Goal: Transaction & Acquisition: Purchase product/service

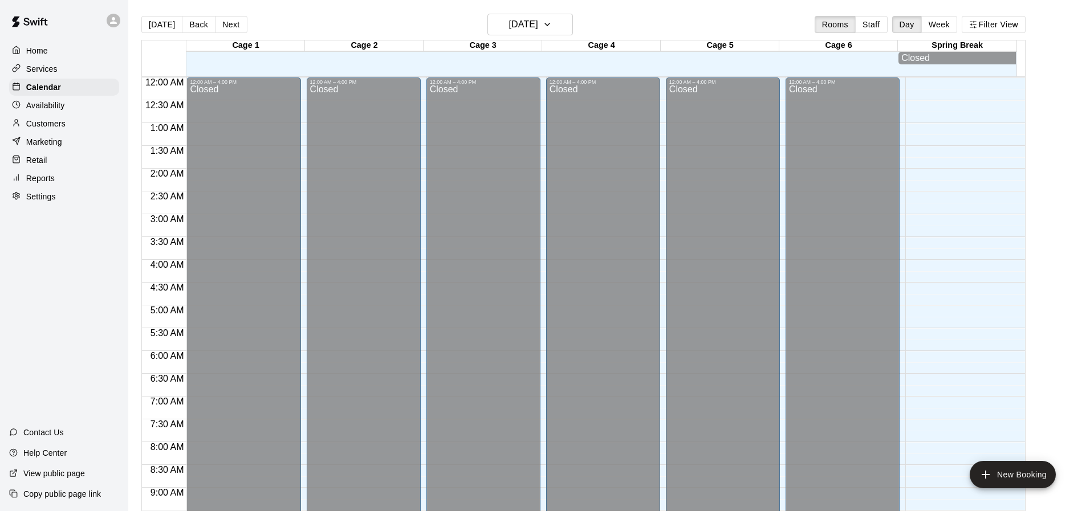
scroll to position [612, 0]
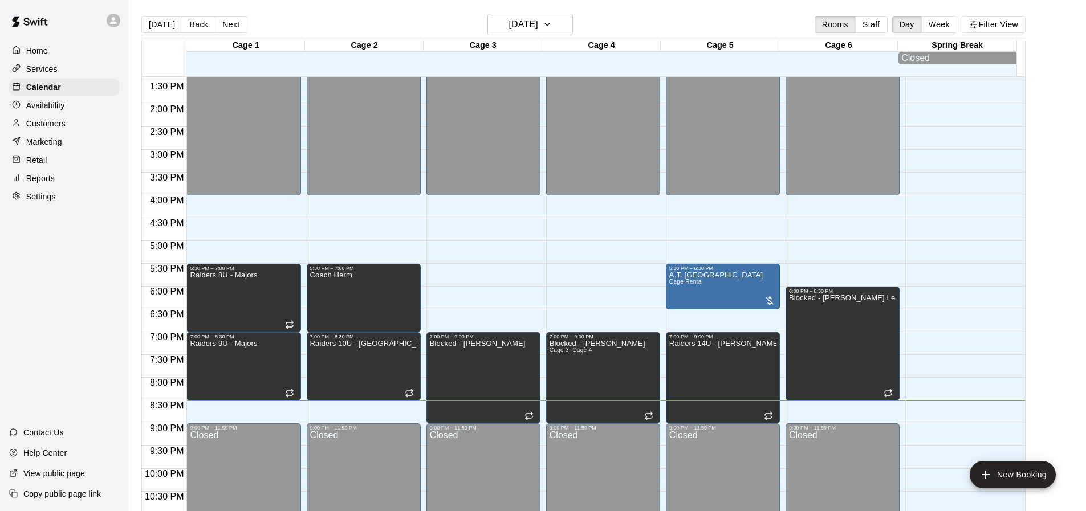
drag, startPoint x: 0, startPoint y: 0, endPoint x: 66, endPoint y: 164, distance: 176.8
click at [66, 164] on div "Retail" at bounding box center [64, 160] width 110 height 17
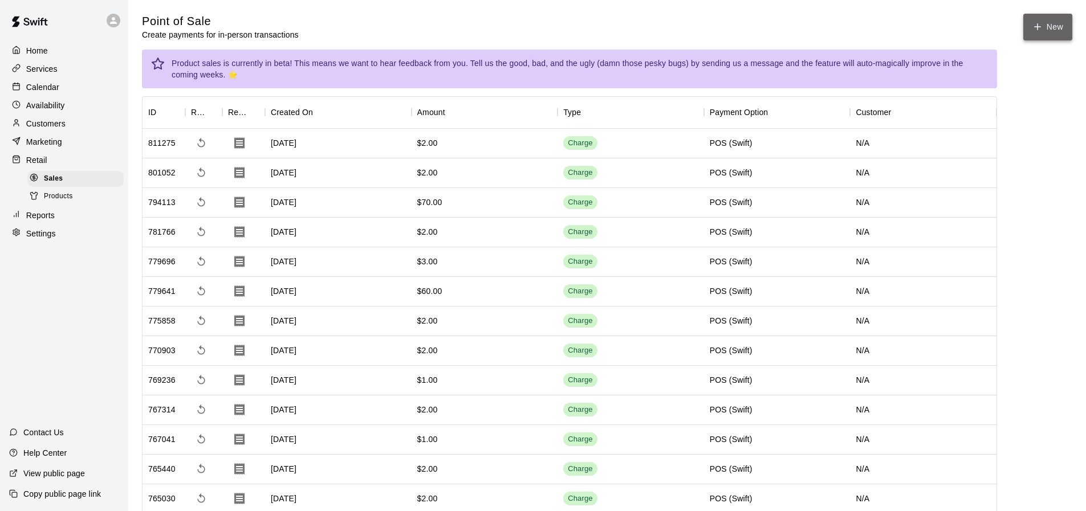
click at [1055, 30] on button "New" at bounding box center [1047, 27] width 49 height 27
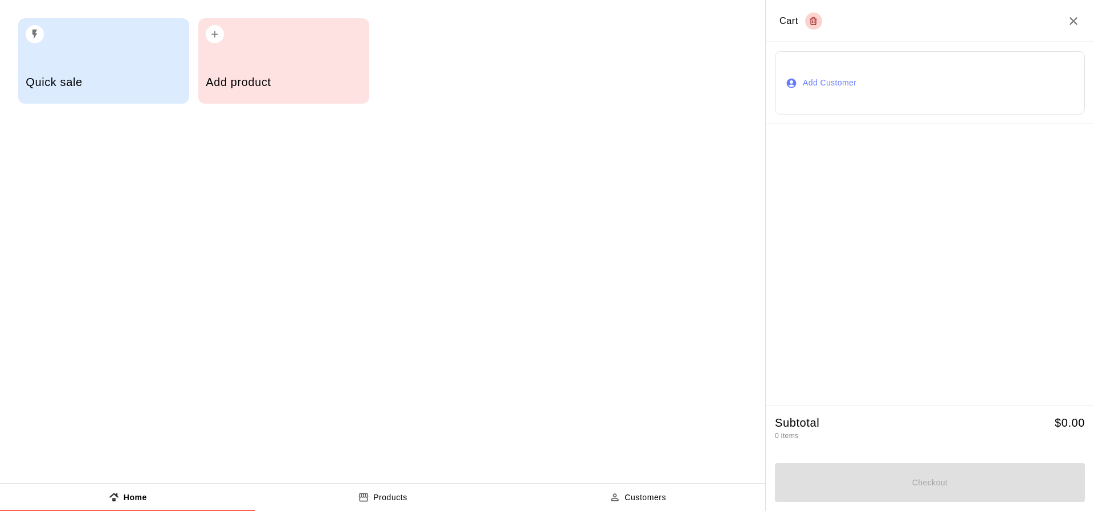
click at [163, 80] on h5 "Quick sale" at bounding box center [104, 82] width 156 height 15
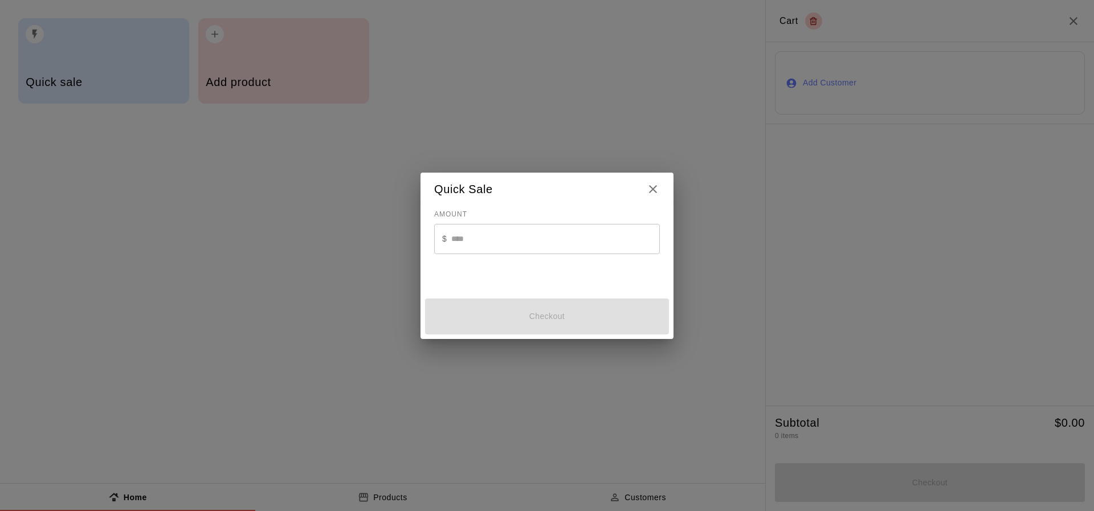
click at [493, 234] on input "text" at bounding box center [555, 239] width 209 height 30
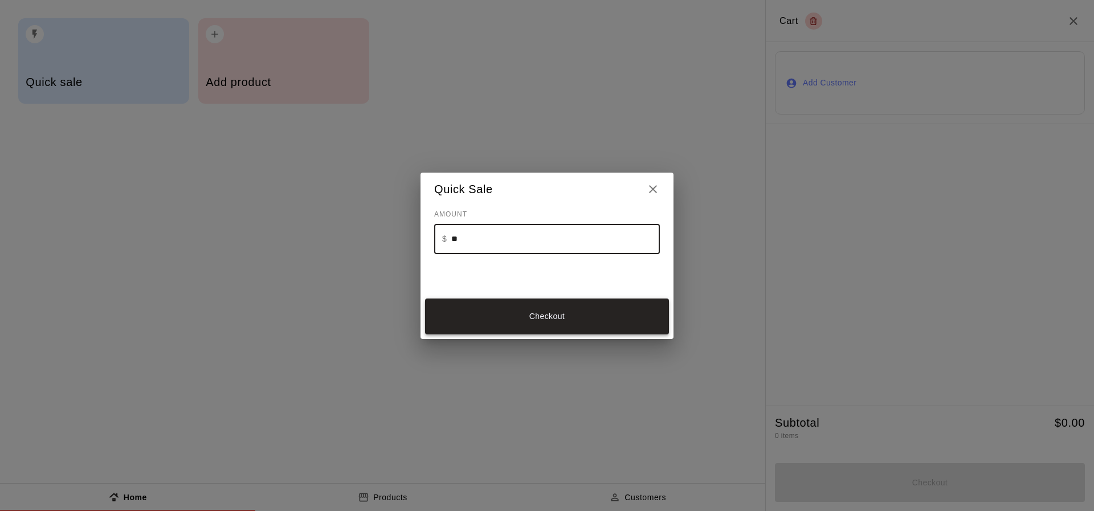
type input "**"
click at [604, 309] on button "Checkout" at bounding box center [547, 317] width 244 height 36
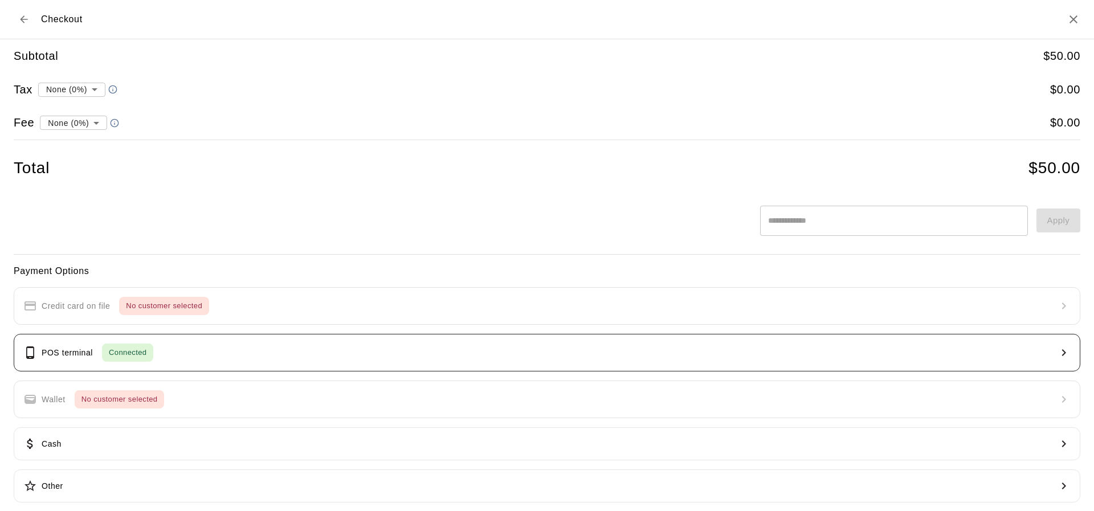
click at [251, 353] on button "POS terminal Connected" at bounding box center [547, 353] width 1067 height 38
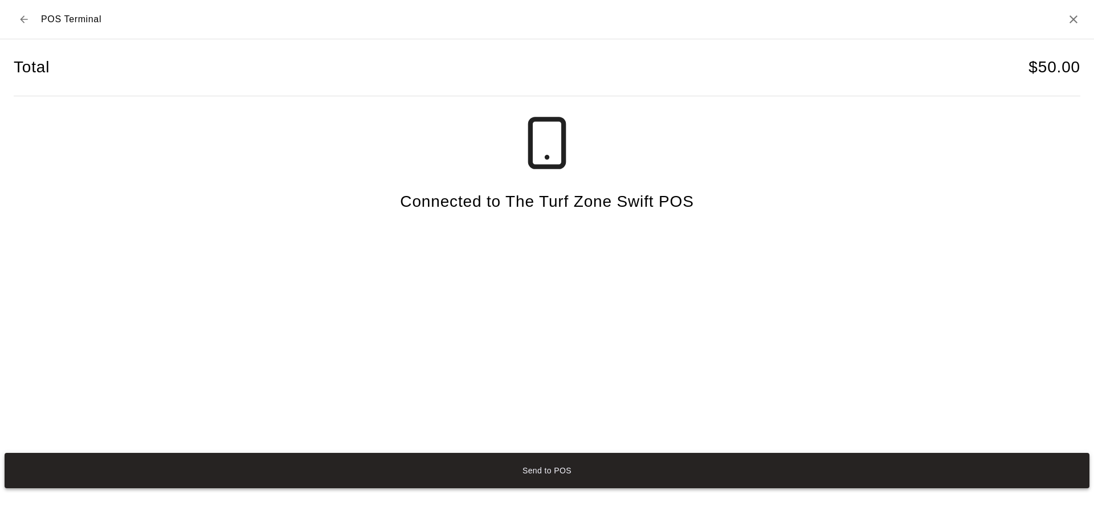
click at [633, 462] on button "Send to POS" at bounding box center [547, 471] width 1085 height 36
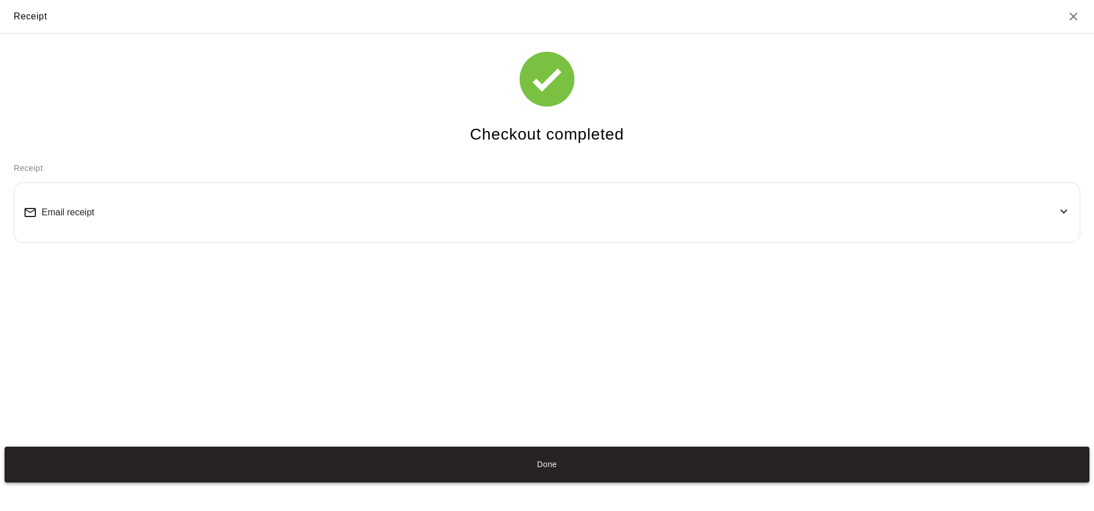
click at [563, 457] on button "Done" at bounding box center [547, 465] width 1085 height 36
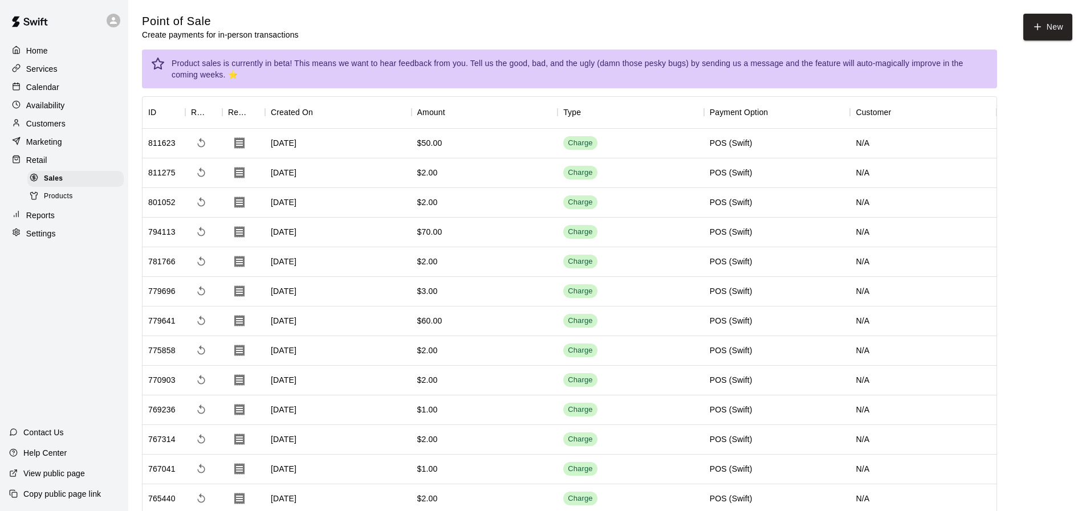
click at [44, 79] on div "Home Services Calendar Availability Customers Marketing Retail Sales Products R…" at bounding box center [64, 142] width 128 height 202
click at [45, 85] on p "Calendar" at bounding box center [42, 87] width 33 height 11
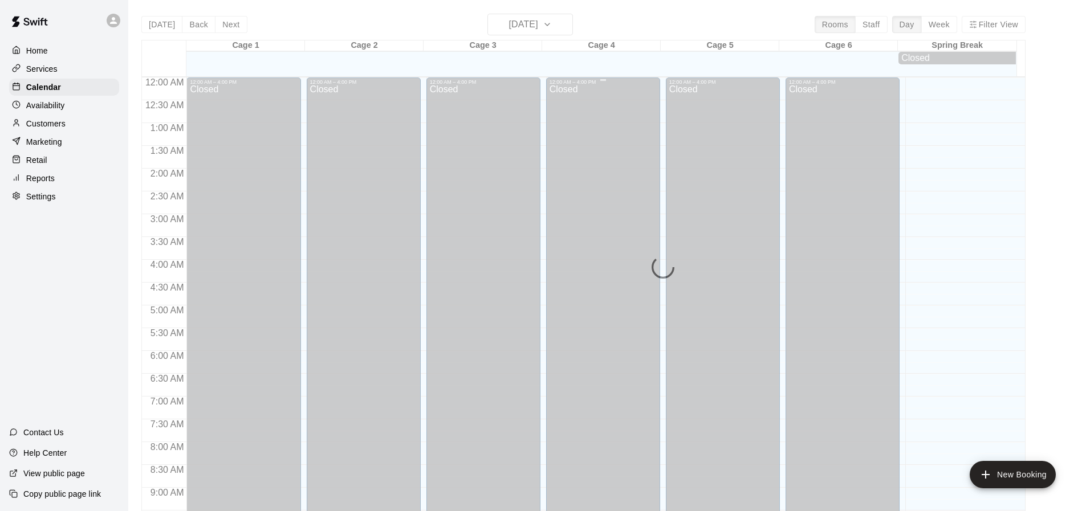
scroll to position [612, 0]
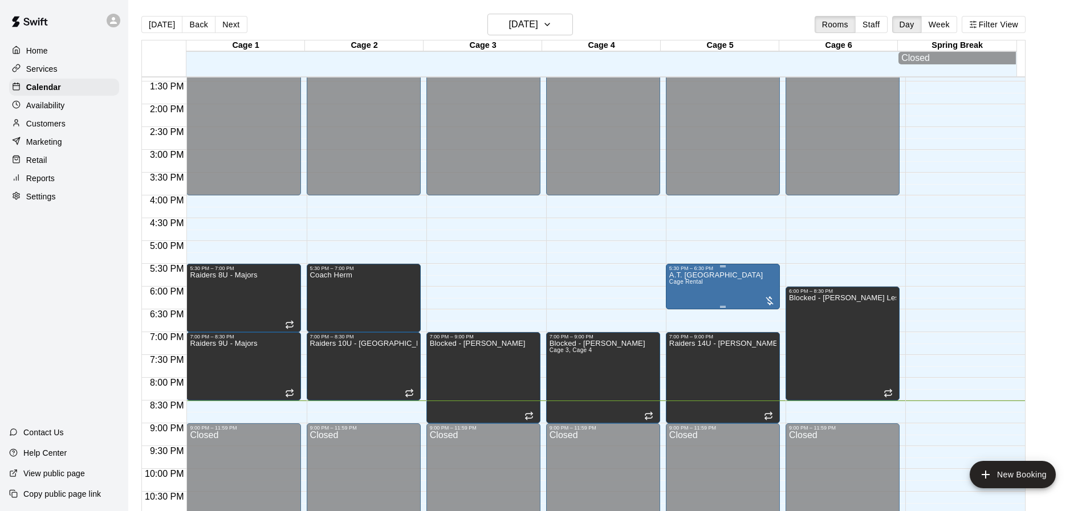
click at [692, 271] on div "5:30 PM – 6:30 PM" at bounding box center [722, 269] width 107 height 6
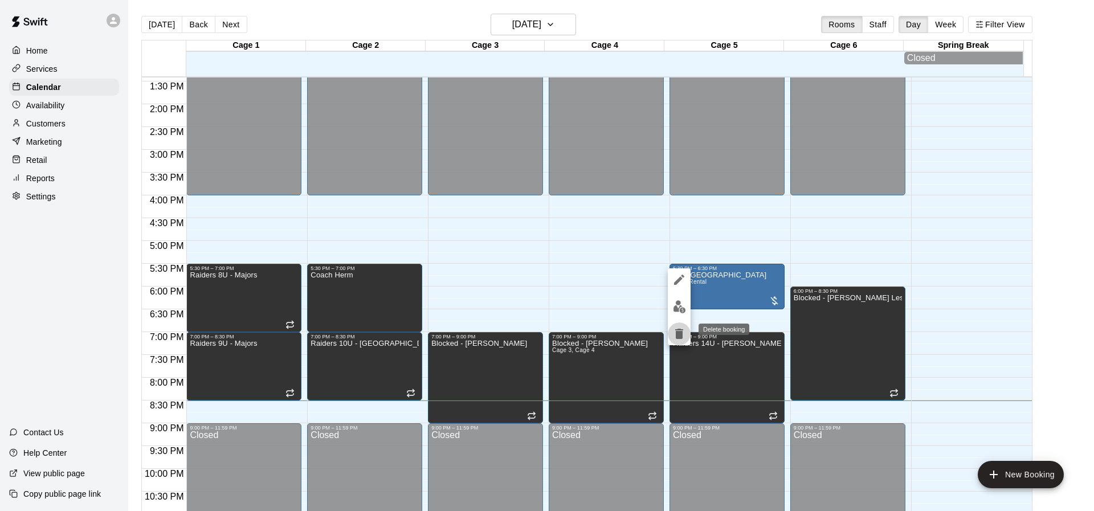
click at [676, 336] on icon "delete" at bounding box center [680, 334] width 14 height 14
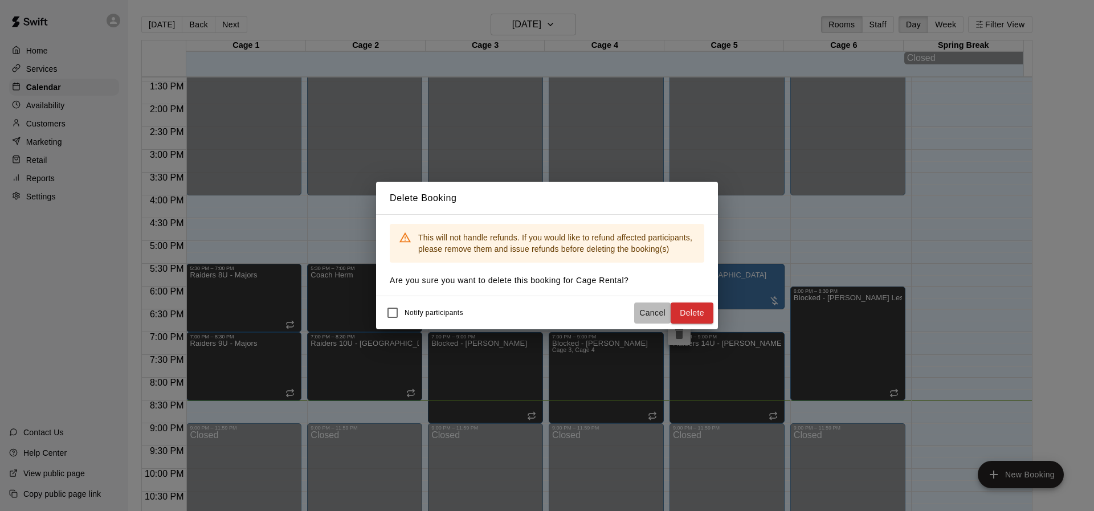
click at [649, 312] on button "Cancel" at bounding box center [652, 313] width 36 height 21
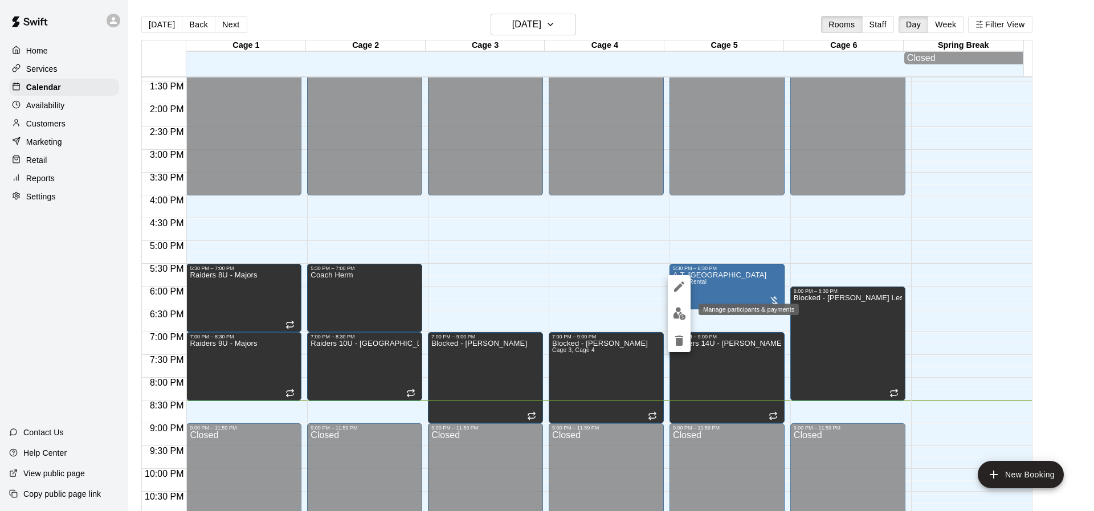
click at [679, 312] on img "edit" at bounding box center [679, 313] width 13 height 13
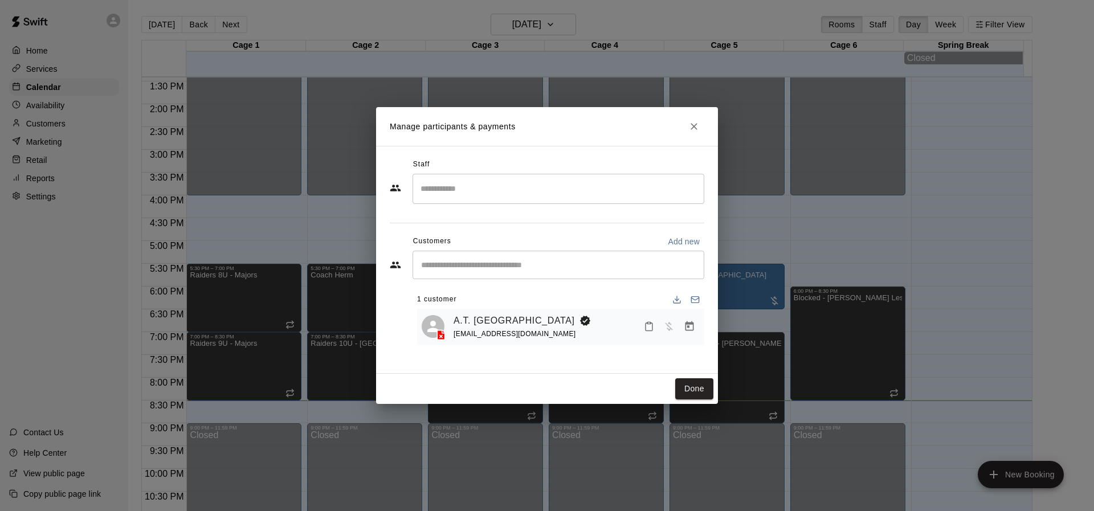
click at [574, 323] on div "A.T. [PERSON_NAME] [EMAIL_ADDRESS][DOMAIN_NAME]" at bounding box center [577, 327] width 246 height 27
click at [466, 320] on link "A.T. [GEOGRAPHIC_DATA]" at bounding box center [514, 321] width 121 height 15
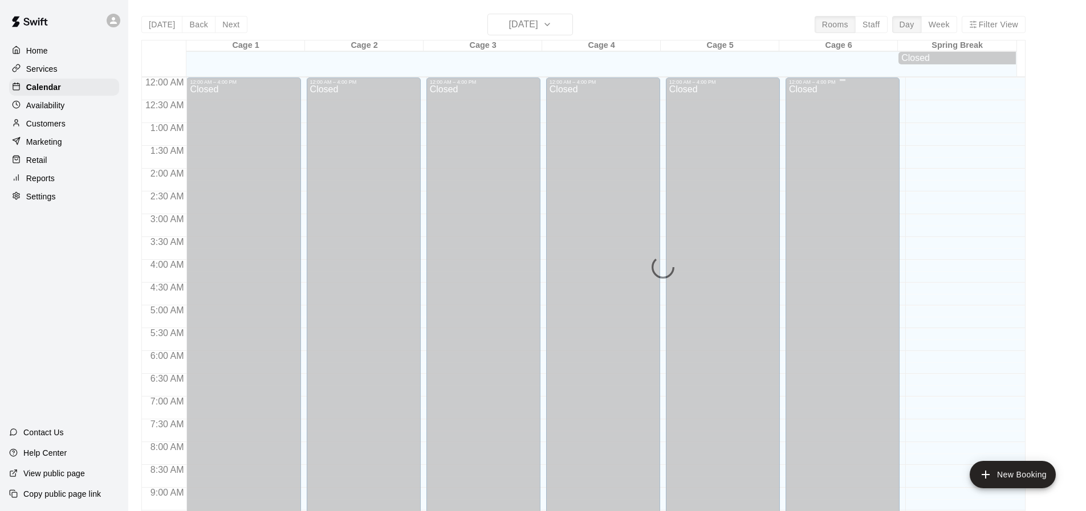
scroll to position [612, 0]
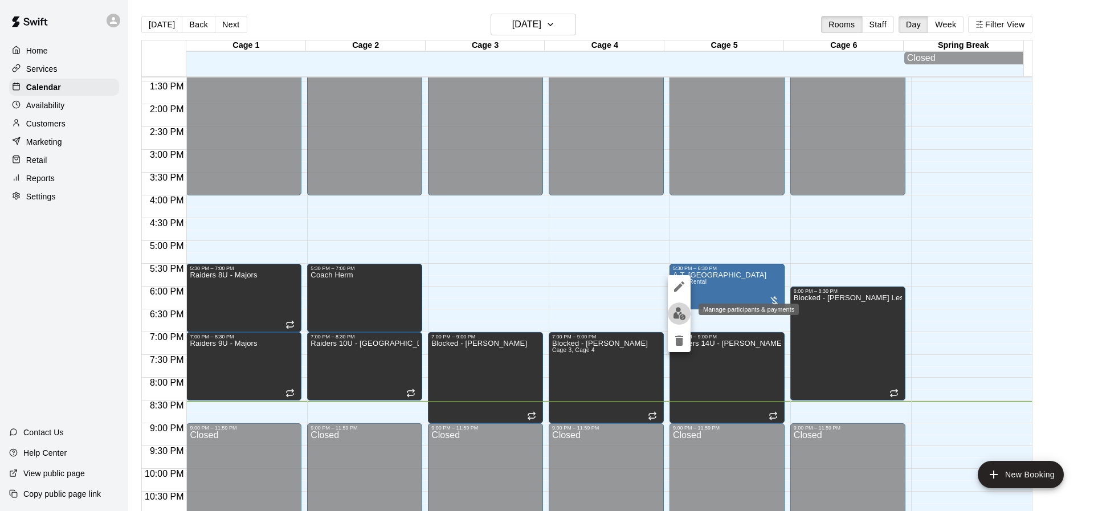
click at [675, 317] on img "edit" at bounding box center [679, 313] width 13 height 13
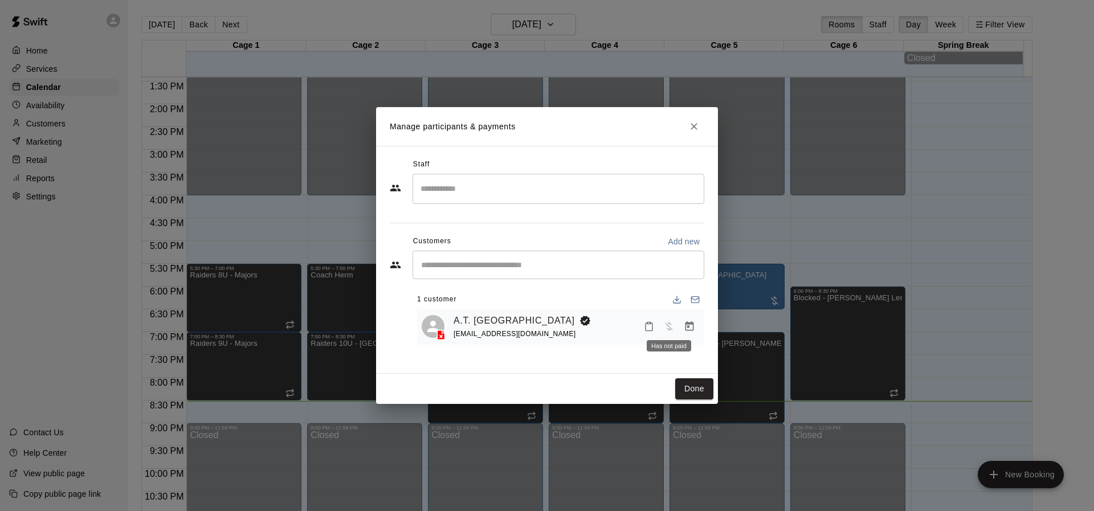
click at [674, 328] on span "Has not paid" at bounding box center [669, 327] width 21 height 10
click at [688, 330] on icon "Manage bookings & payment" at bounding box center [689, 326] width 11 height 11
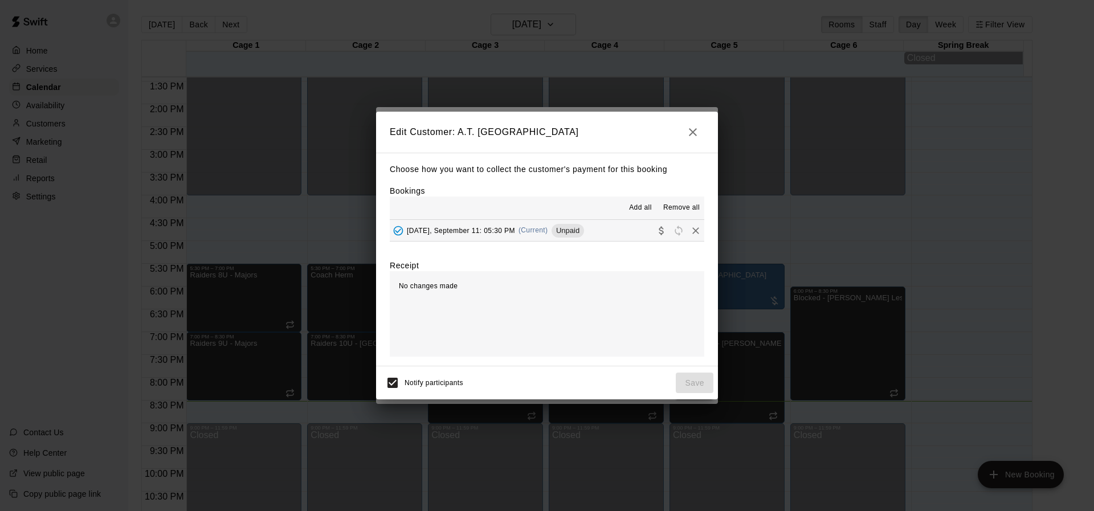
click at [596, 230] on button "[DATE], September 11: 05:30 PM (Current) Unpaid" at bounding box center [547, 230] width 315 height 21
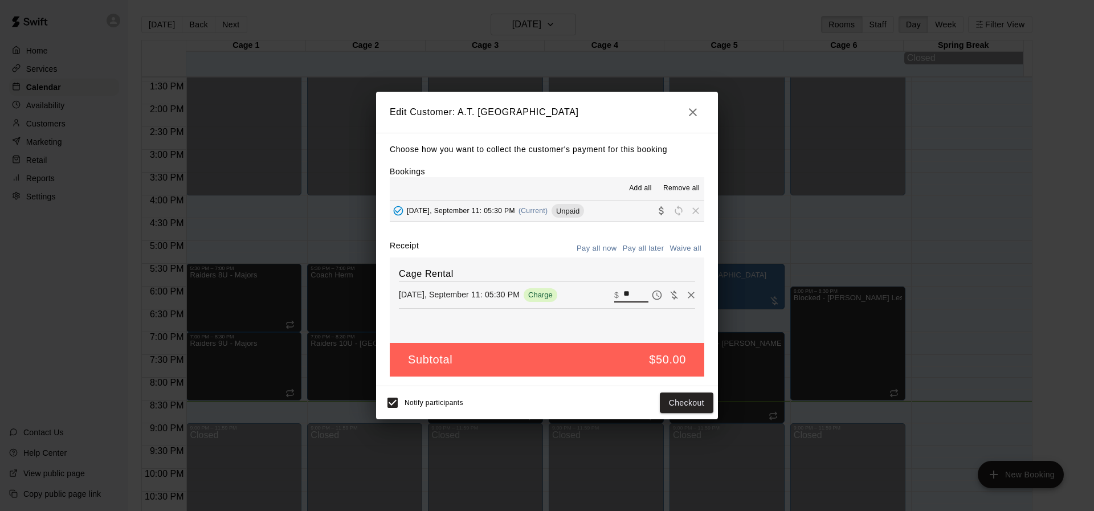
drag, startPoint x: 635, startPoint y: 290, endPoint x: 608, endPoint y: 299, distance: 28.1
click at [615, 299] on div "​ $ **" at bounding box center [632, 295] width 34 height 15
click at [630, 294] on input "*" at bounding box center [636, 295] width 25 height 15
type input "*"
click at [665, 293] on div "Pay later" at bounding box center [678, 295] width 43 height 14
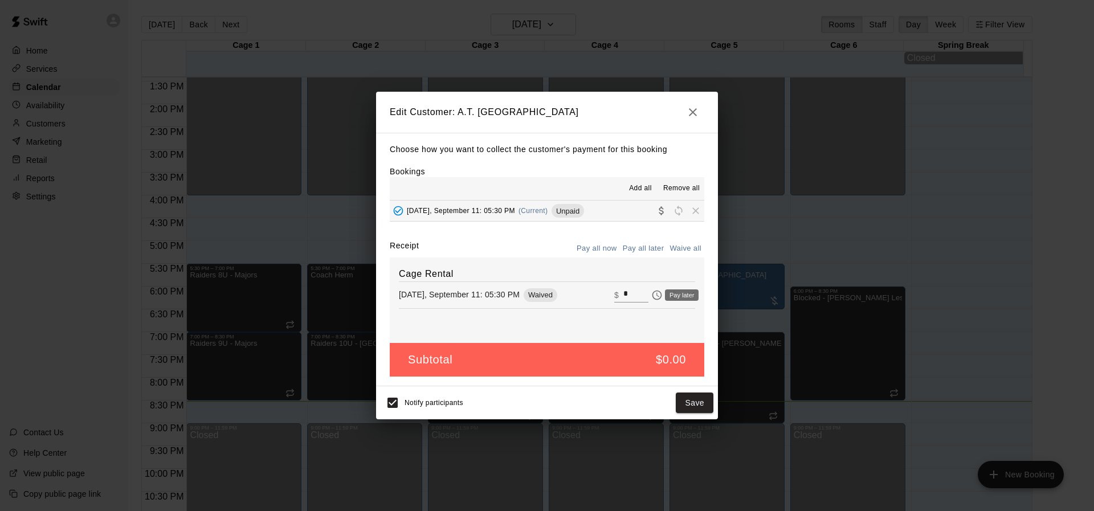
click at [666, 294] on div "Pay later" at bounding box center [682, 295] width 34 height 11
click at [632, 296] on input "*" at bounding box center [636, 295] width 25 height 15
click at [687, 409] on button "Save" at bounding box center [695, 403] width 38 height 21
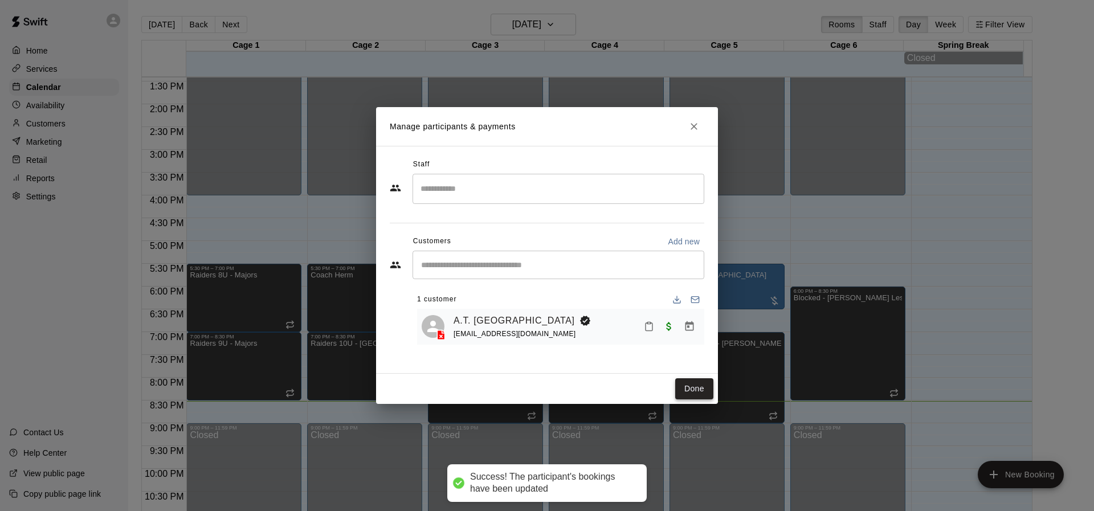
click at [676, 390] on button "Done" at bounding box center [695, 389] width 38 height 21
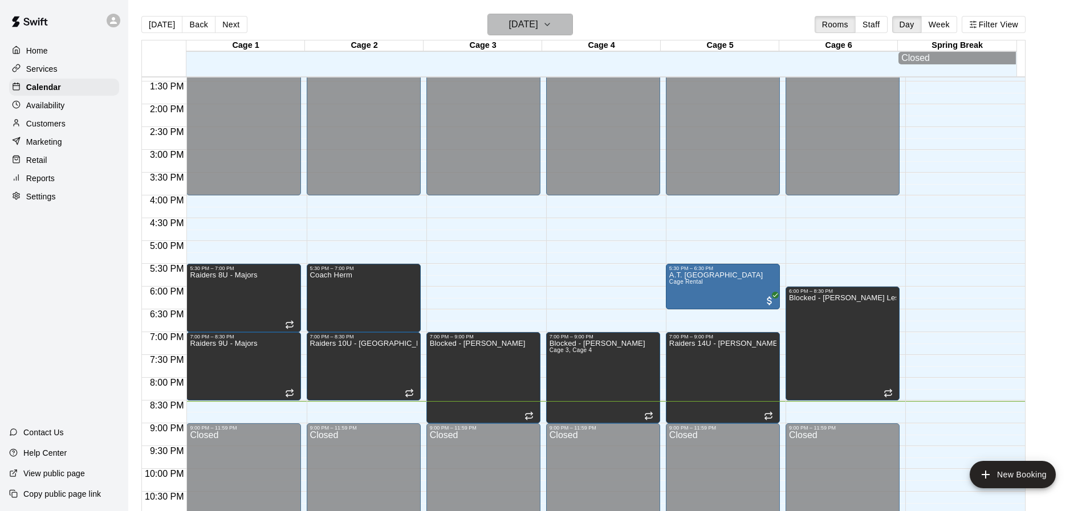
click at [560, 17] on button "[DATE]" at bounding box center [530, 25] width 86 height 22
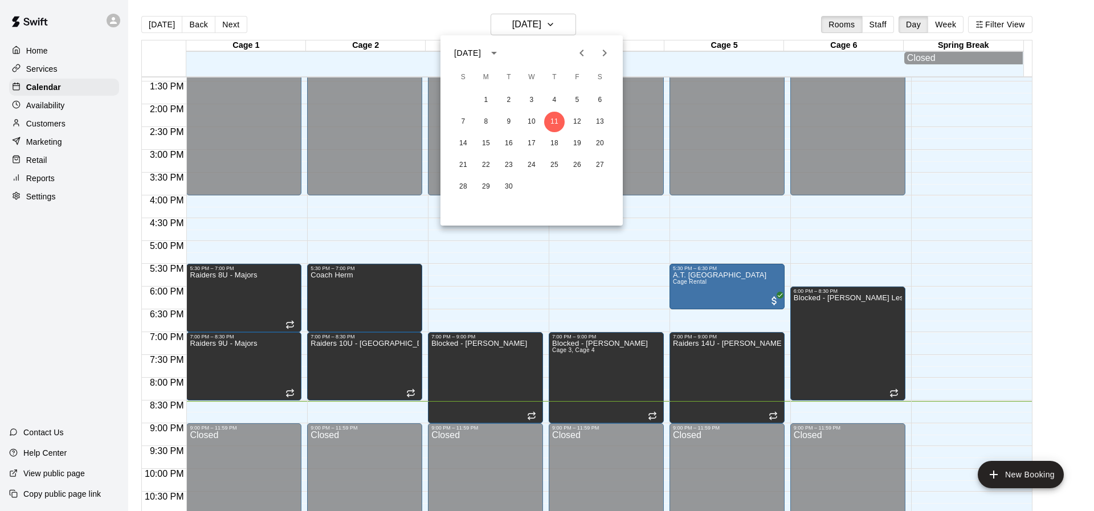
click at [425, 11] on div at bounding box center [547, 255] width 1094 height 511
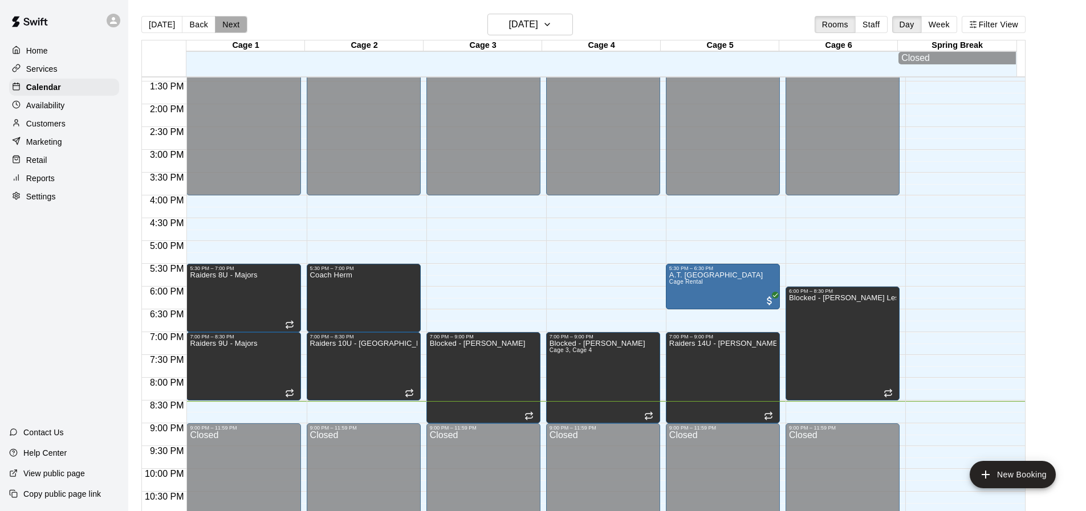
click at [231, 30] on button "Next" at bounding box center [231, 24] width 32 height 17
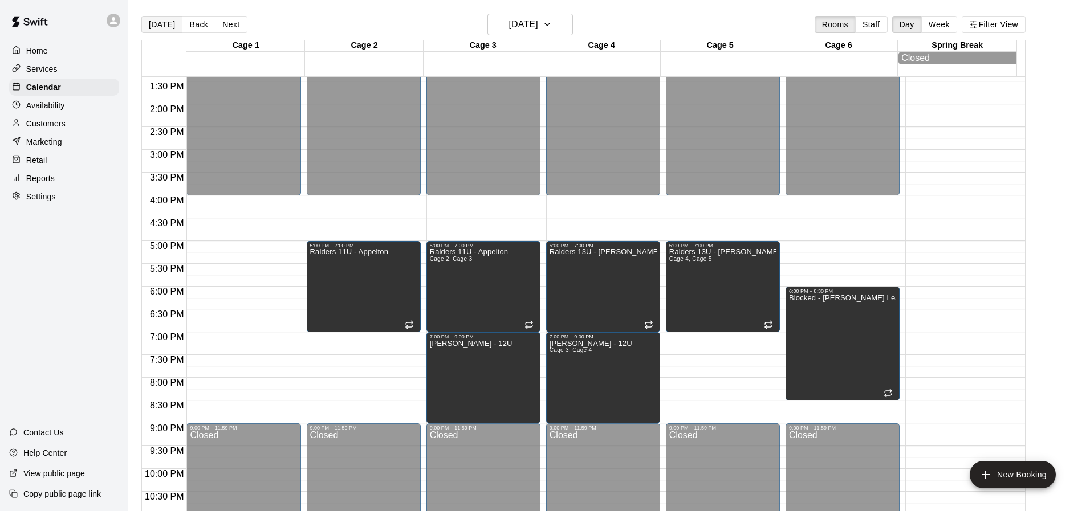
click at [160, 26] on button "[DATE]" at bounding box center [161, 24] width 41 height 17
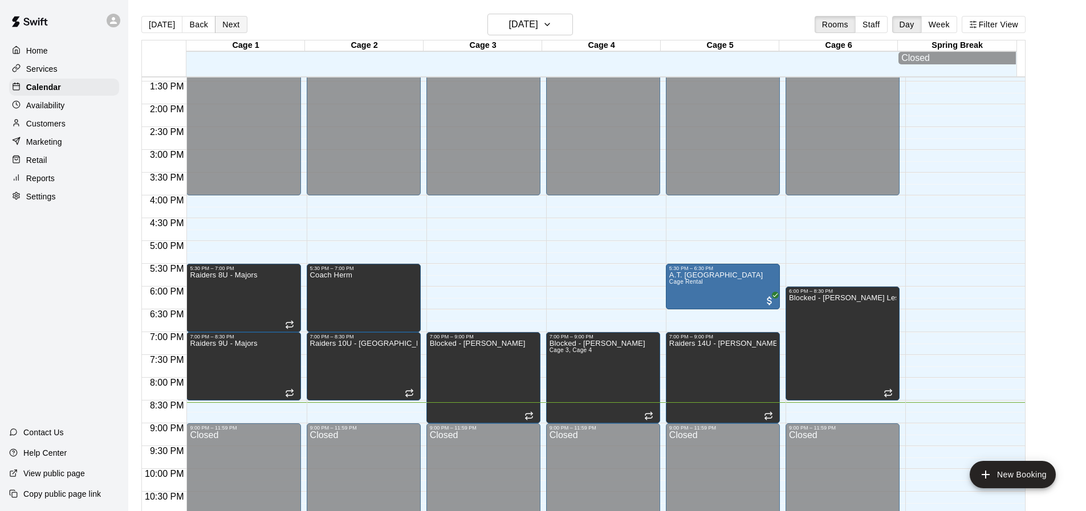
click at [224, 28] on button "Next" at bounding box center [231, 24] width 32 height 17
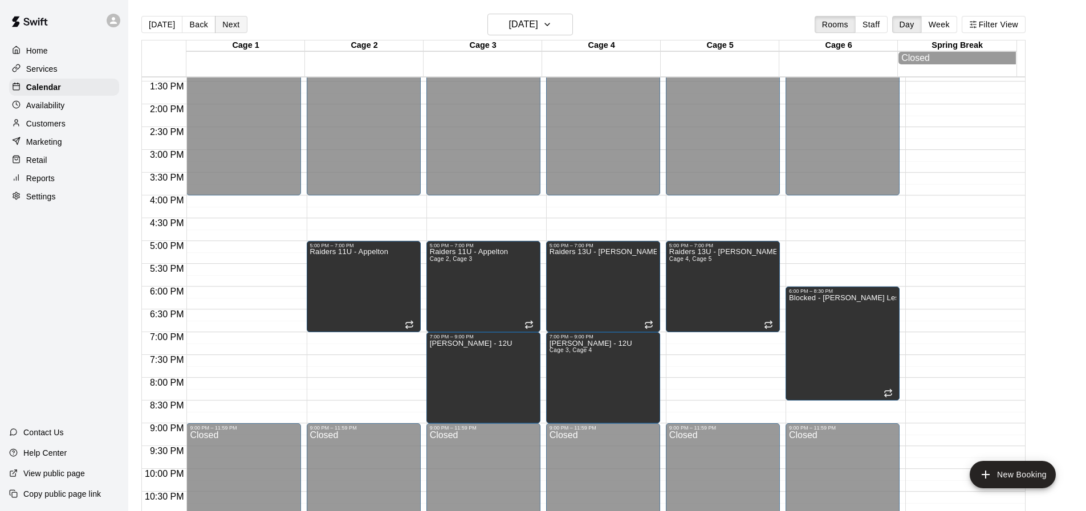
click at [224, 28] on button "Next" at bounding box center [231, 24] width 32 height 17
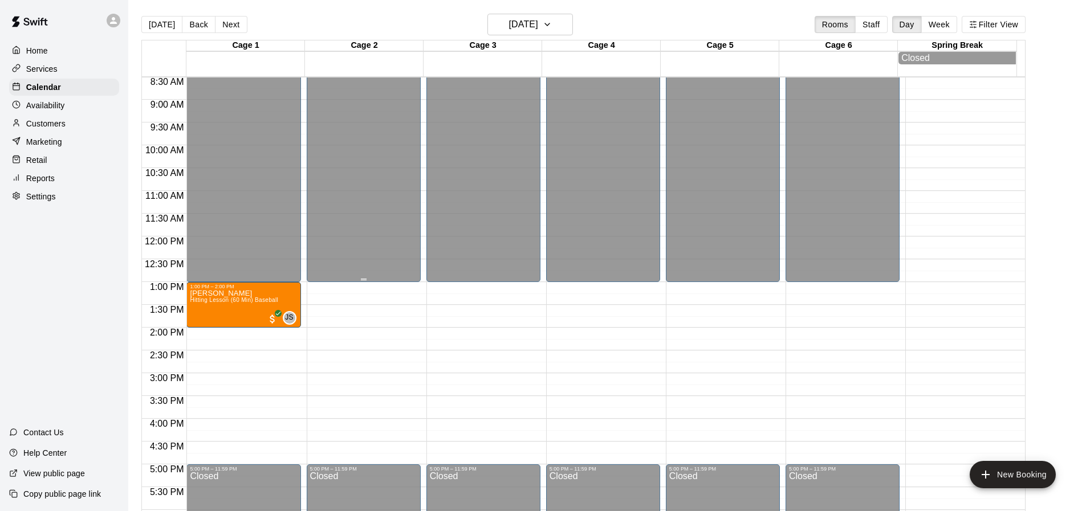
scroll to position [384, 0]
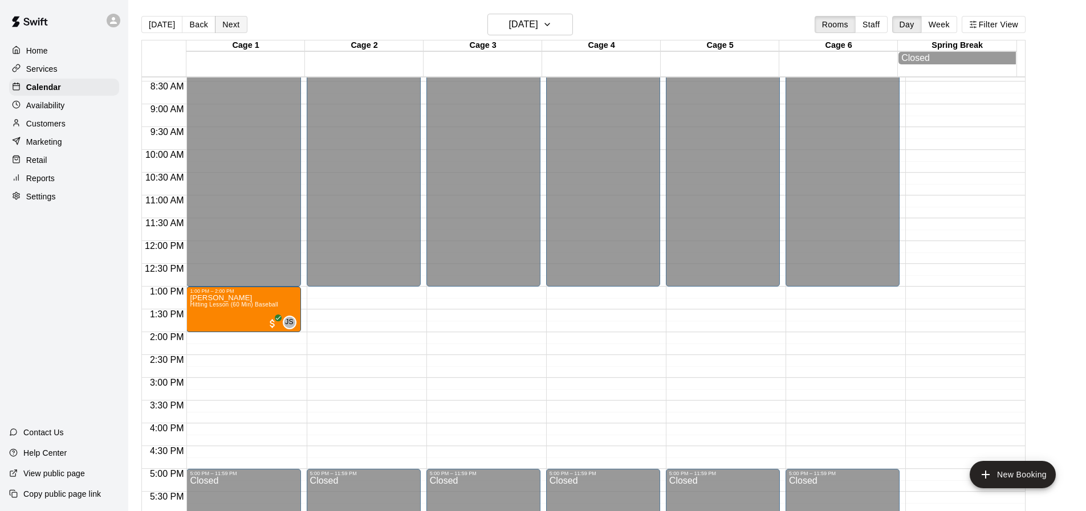
click at [240, 21] on button "Next" at bounding box center [231, 24] width 32 height 17
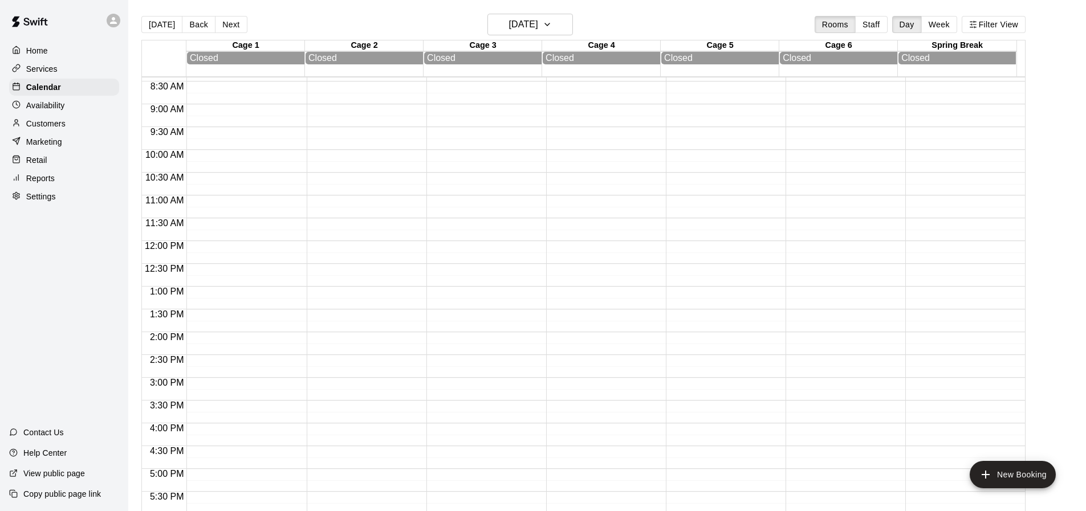
scroll to position [156, 0]
click at [197, 31] on button "Back" at bounding box center [199, 24] width 34 height 17
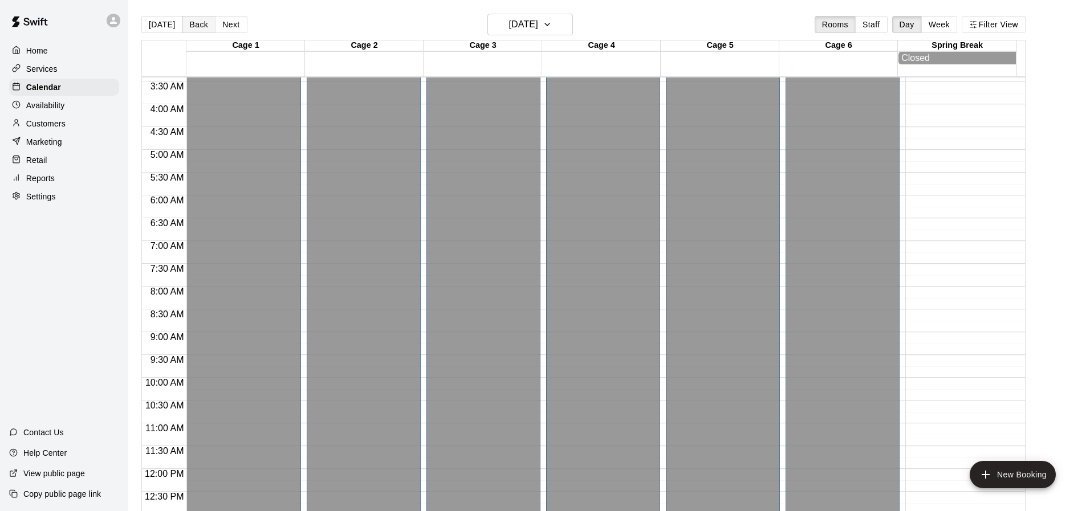
click at [197, 31] on button "Back" at bounding box center [199, 24] width 34 height 17
click at [195, 29] on button "Back" at bounding box center [199, 24] width 34 height 17
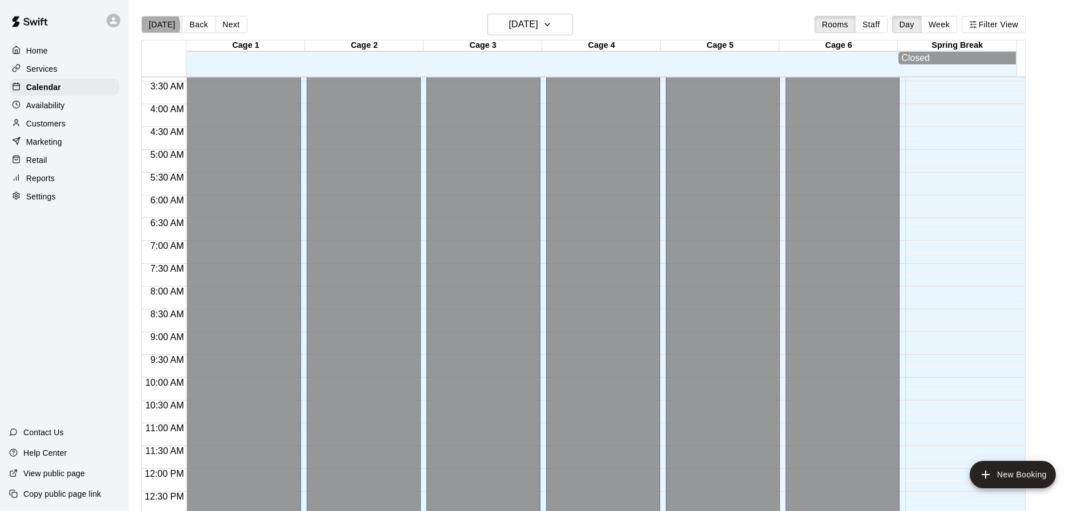
click at [152, 26] on button "[DATE]" at bounding box center [161, 24] width 41 height 17
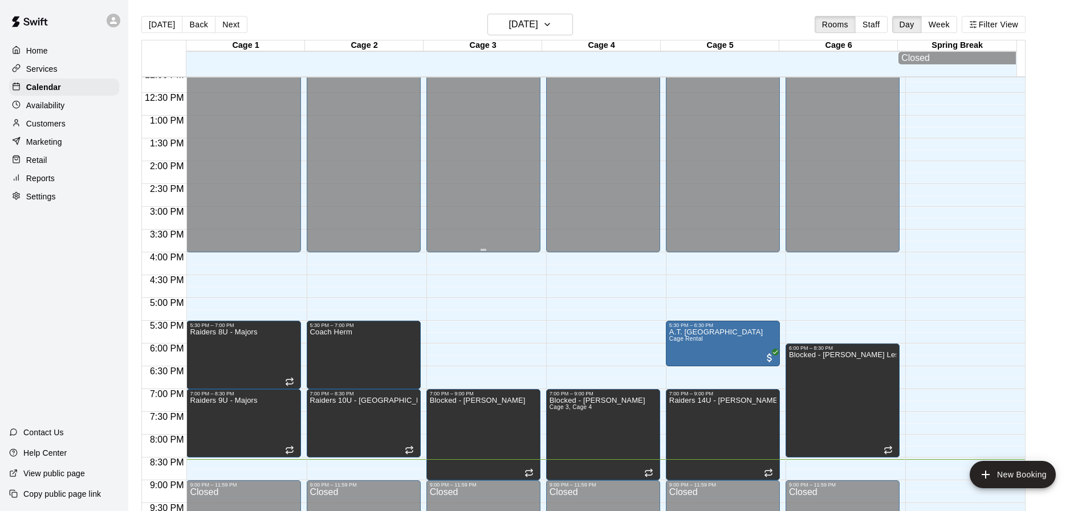
scroll to position [650, 0]
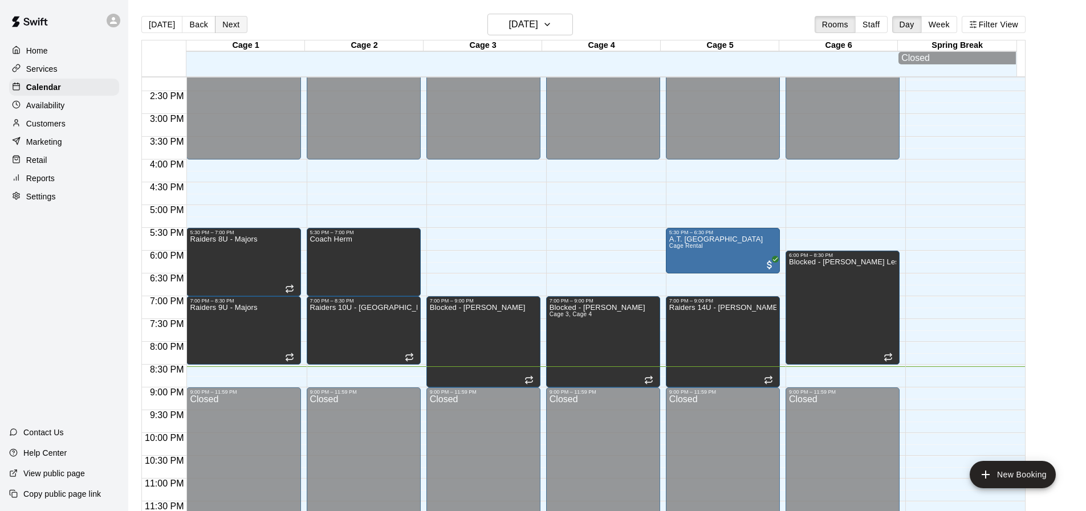
click at [227, 20] on button "Next" at bounding box center [231, 24] width 32 height 17
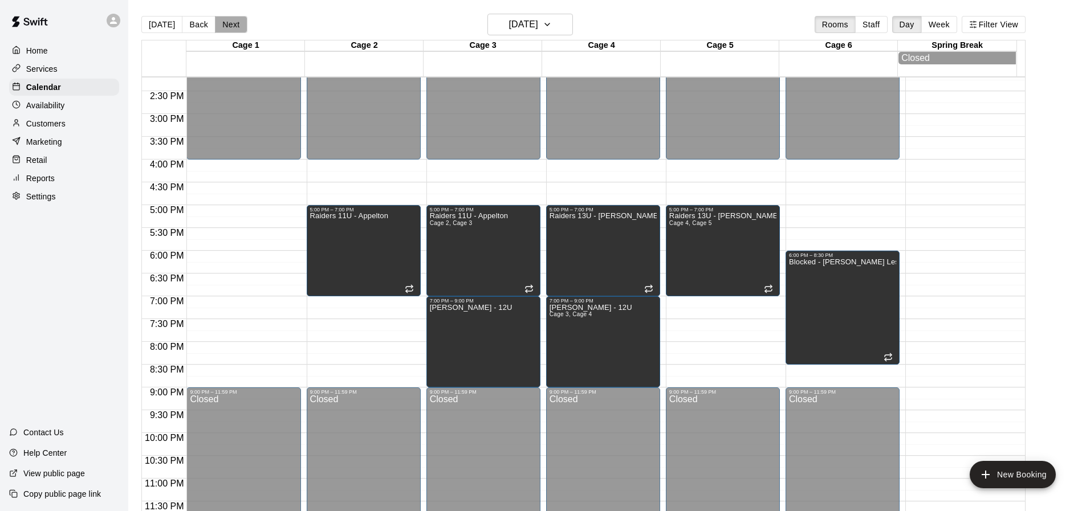
click at [236, 28] on button "Next" at bounding box center [231, 24] width 32 height 17
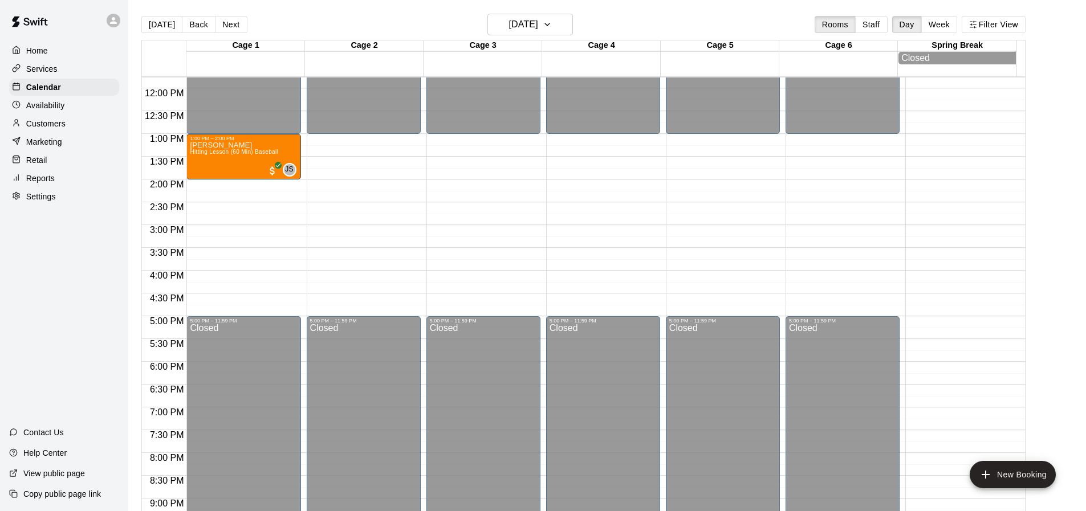
scroll to position [593, 0]
